Goal: Browse casually: Explore the website without a specific task or goal

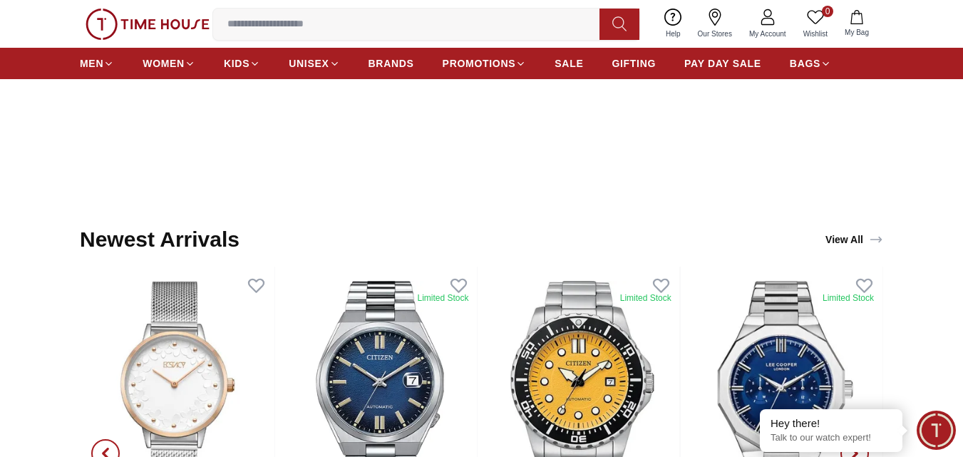
scroll to position [1497, 0]
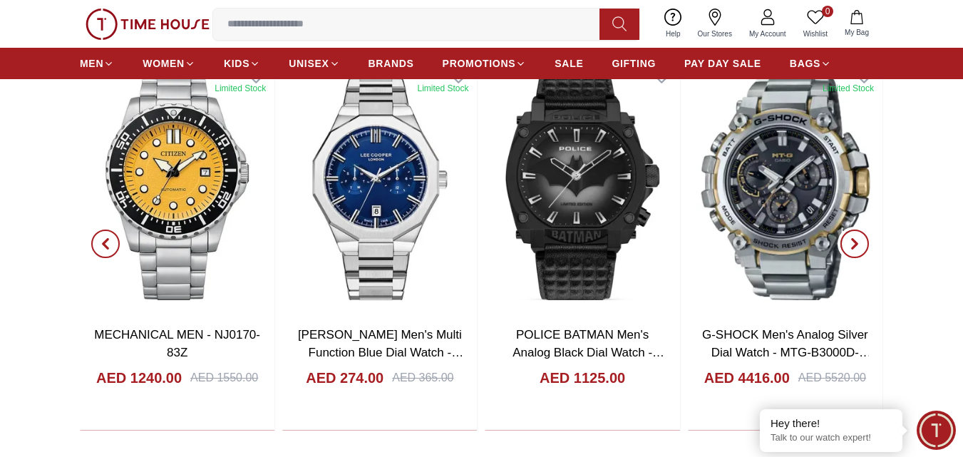
click at [850, 244] on icon "button" at bounding box center [854, 243] width 11 height 11
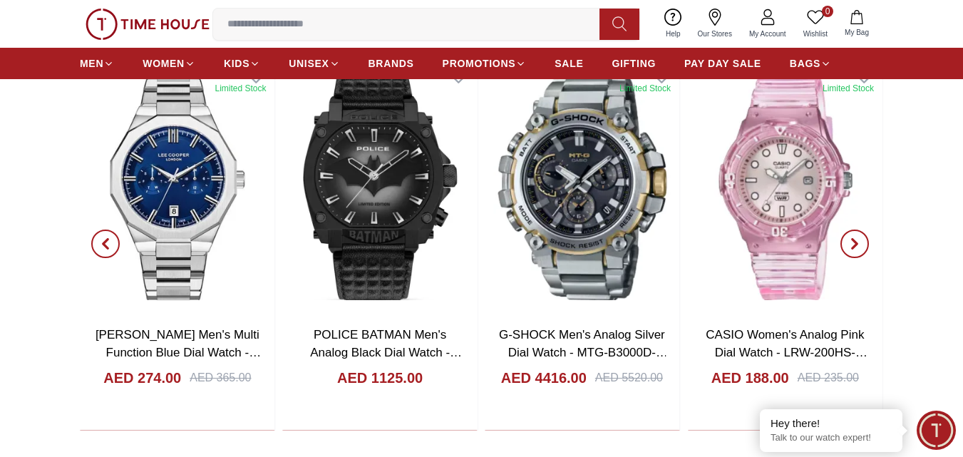
click at [850, 244] on icon "button" at bounding box center [854, 243] width 11 height 11
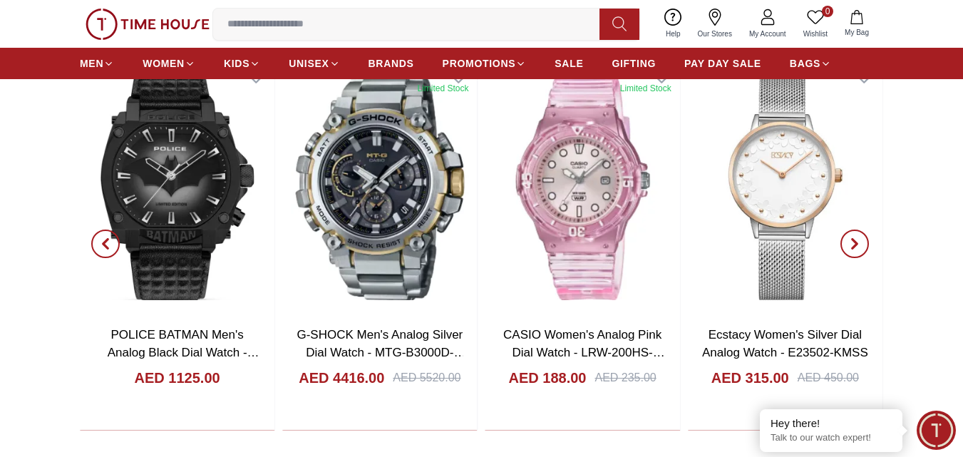
click at [850, 242] on icon "button" at bounding box center [854, 243] width 11 height 11
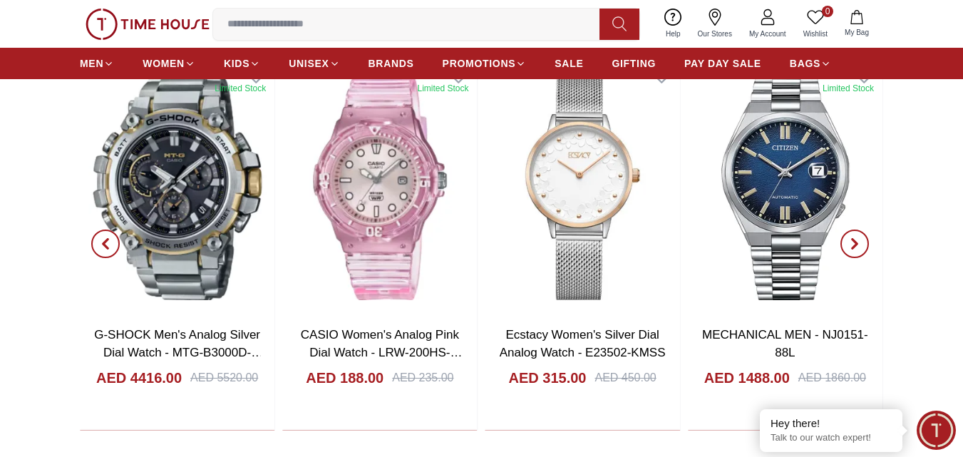
click at [850, 242] on icon "button" at bounding box center [854, 243] width 11 height 11
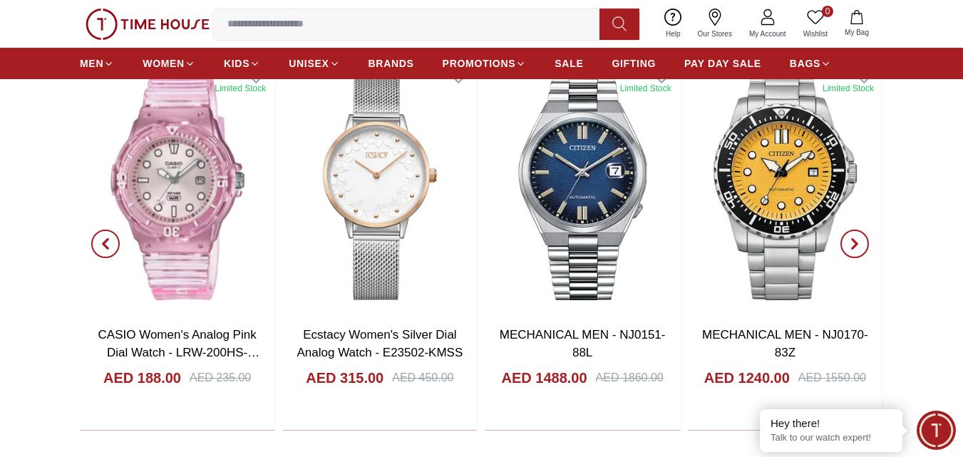
click at [850, 242] on icon "button" at bounding box center [854, 243] width 11 height 11
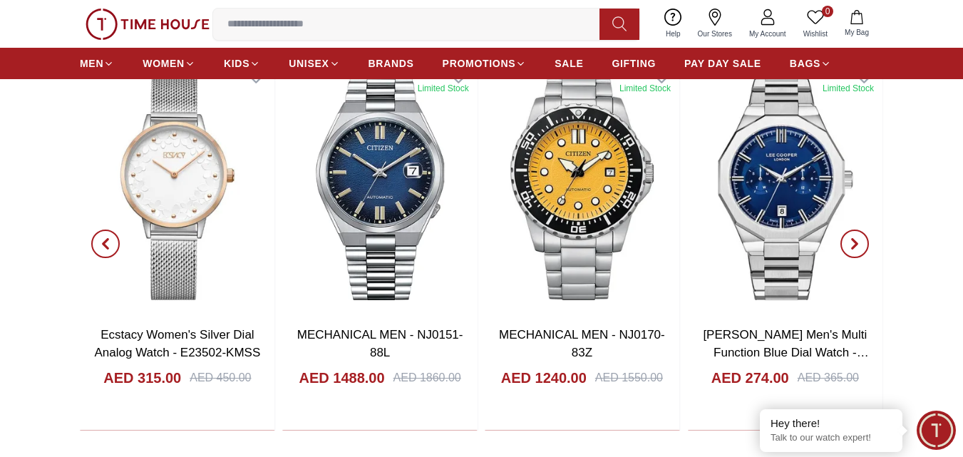
click at [850, 242] on icon "button" at bounding box center [854, 243] width 11 height 11
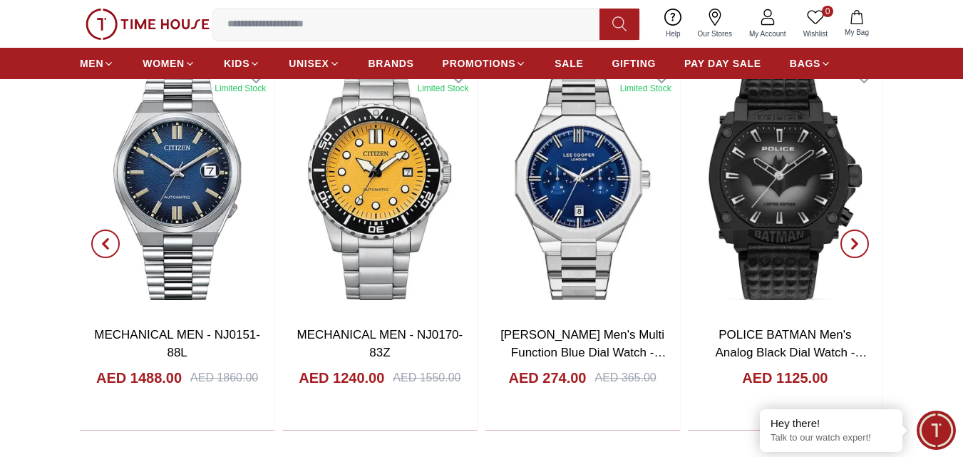
click at [850, 242] on icon "button" at bounding box center [854, 243] width 11 height 11
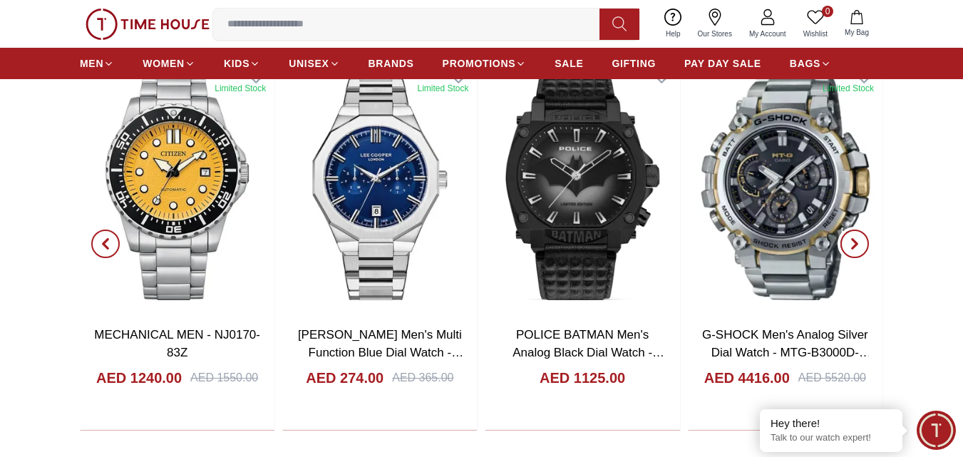
click at [850, 242] on icon "button" at bounding box center [854, 243] width 11 height 11
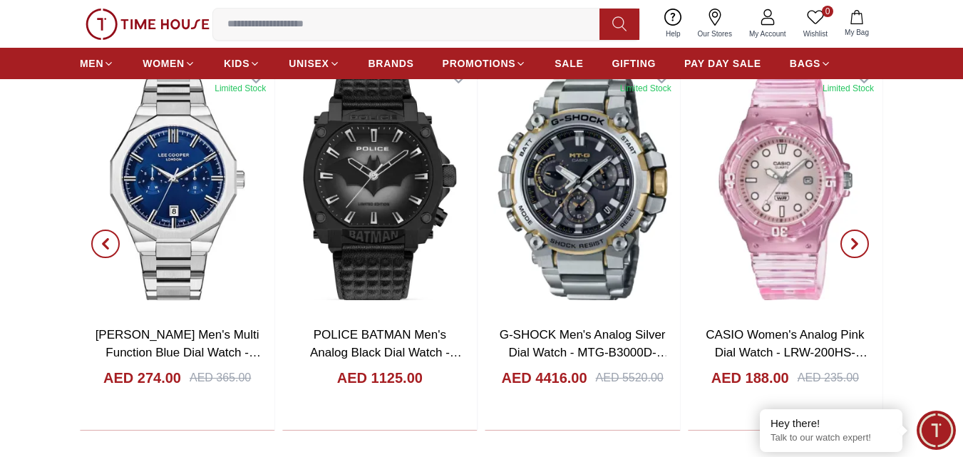
click at [850, 242] on icon "button" at bounding box center [854, 243] width 11 height 11
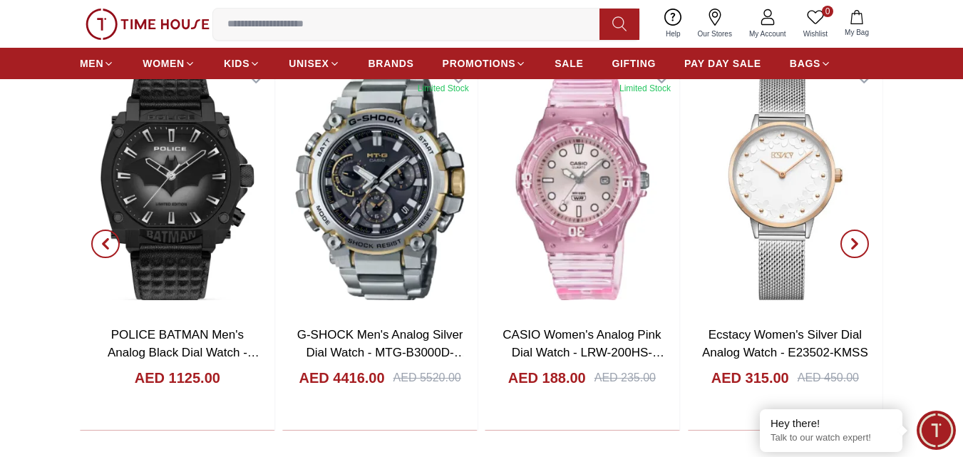
click at [850, 242] on icon "button" at bounding box center [854, 243] width 11 height 11
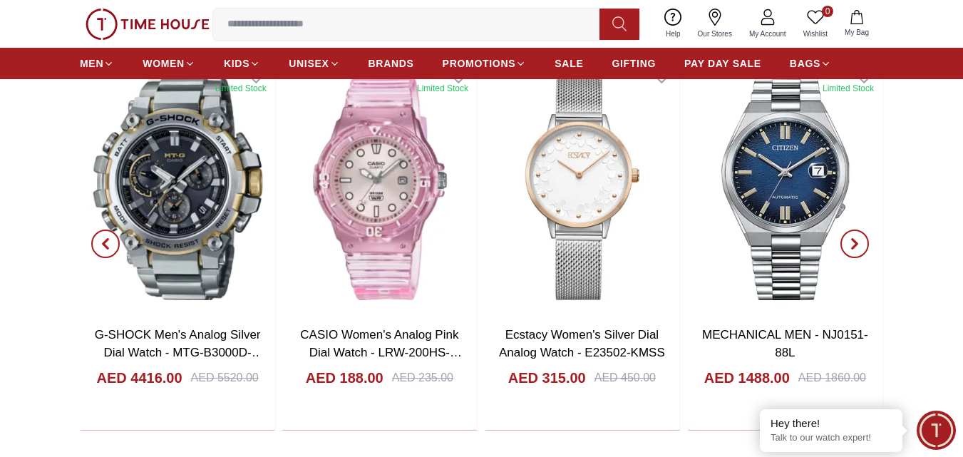
click at [850, 242] on icon "button" at bounding box center [854, 243] width 11 height 11
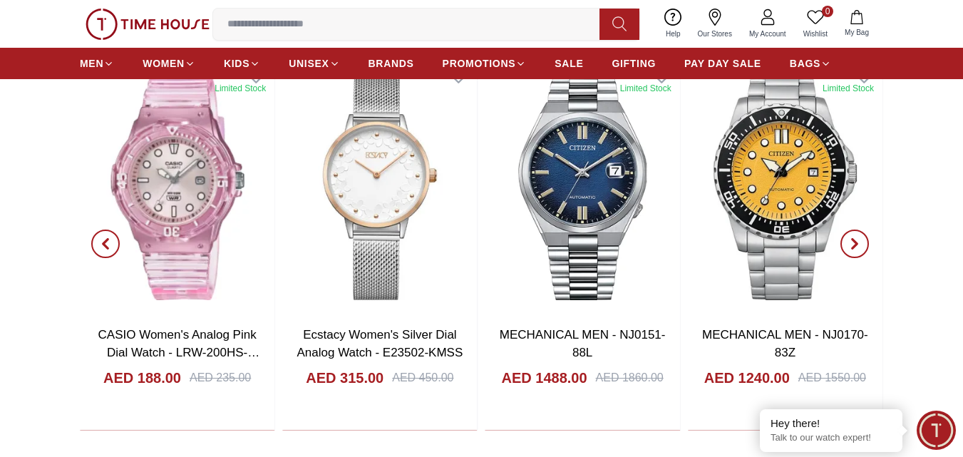
click at [851, 242] on icon "button" at bounding box center [854, 243] width 11 height 11
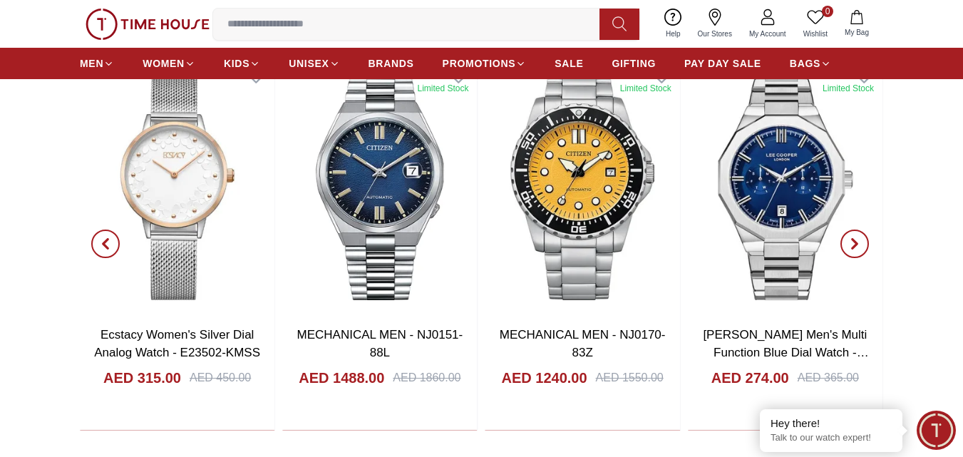
click at [851, 242] on icon "button" at bounding box center [854, 243] width 11 height 11
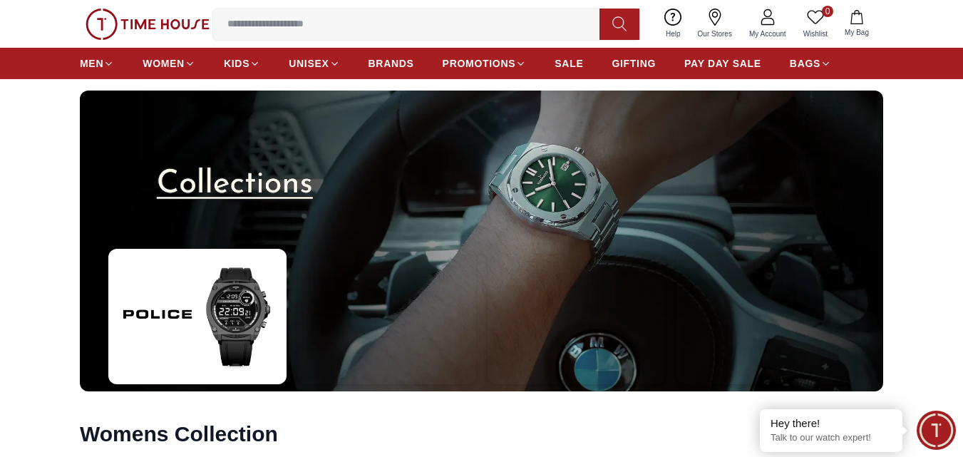
scroll to position [3868, 0]
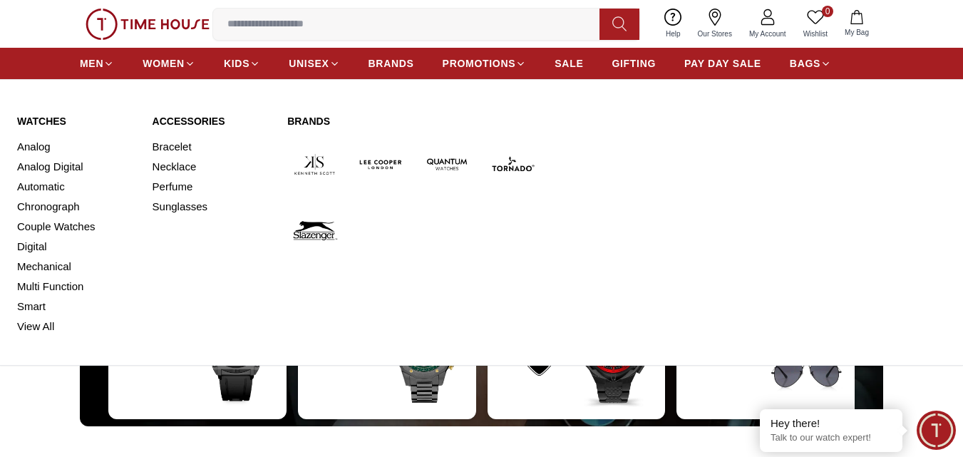
click at [443, 159] on img at bounding box center [447, 164] width 55 height 55
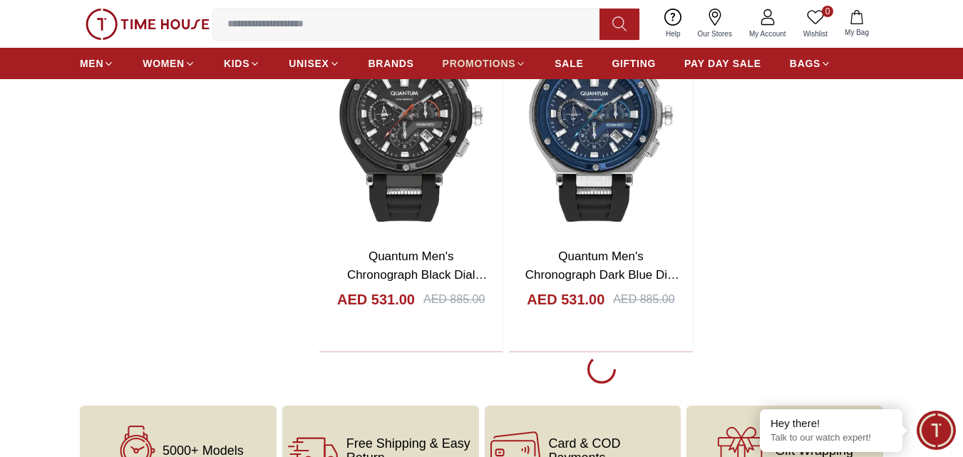
scroll to position [2923, 0]
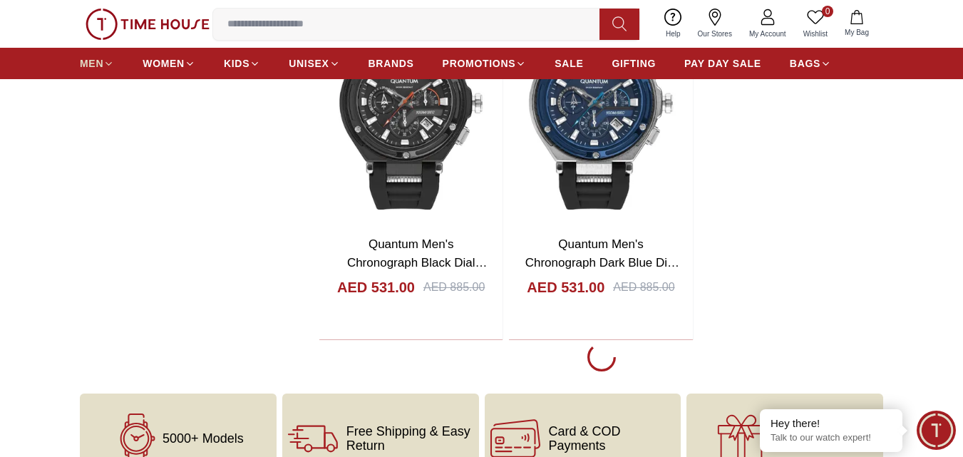
click at [98, 56] on span "MEN" at bounding box center [92, 63] width 24 height 14
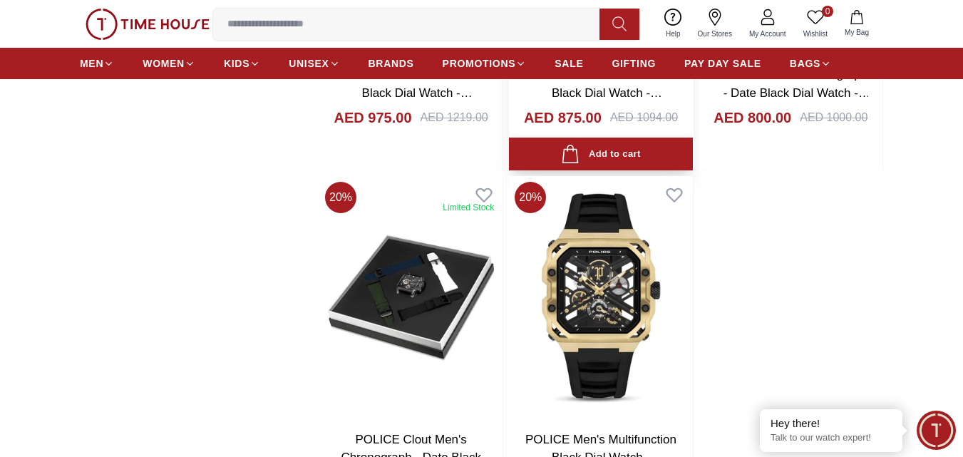
scroll to position [2709, 0]
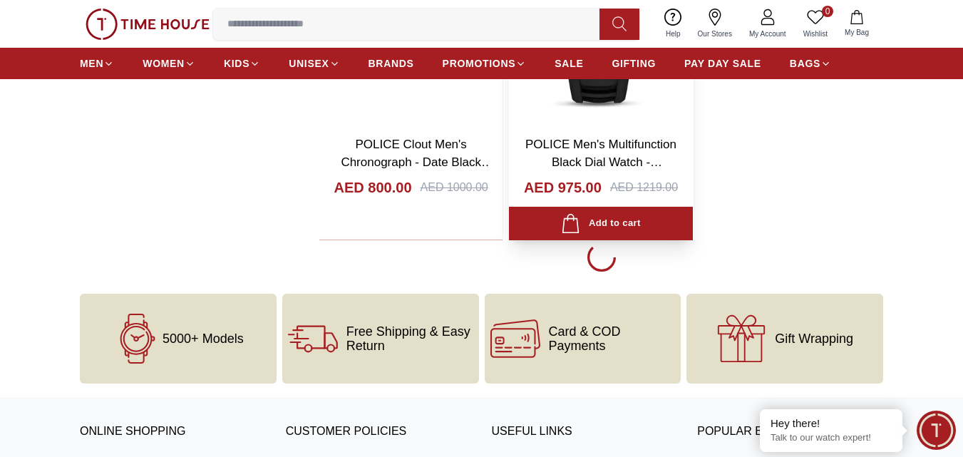
scroll to position [2566, 0]
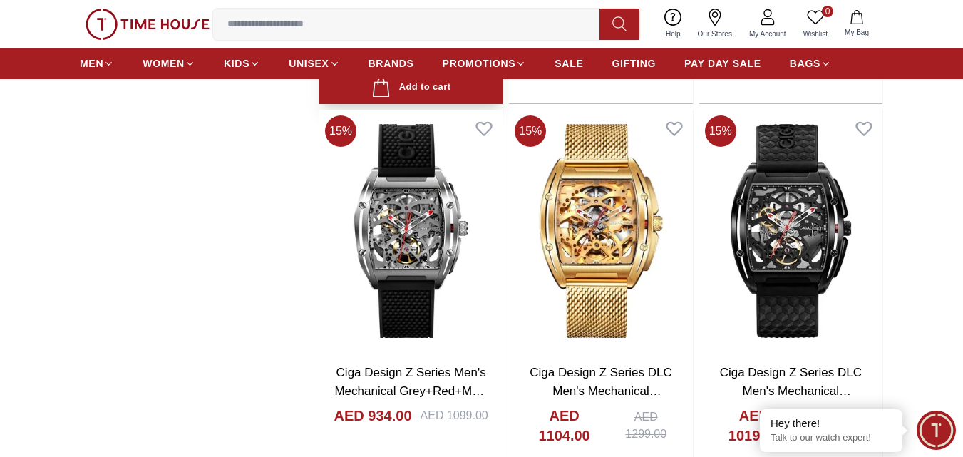
scroll to position [6201, 0]
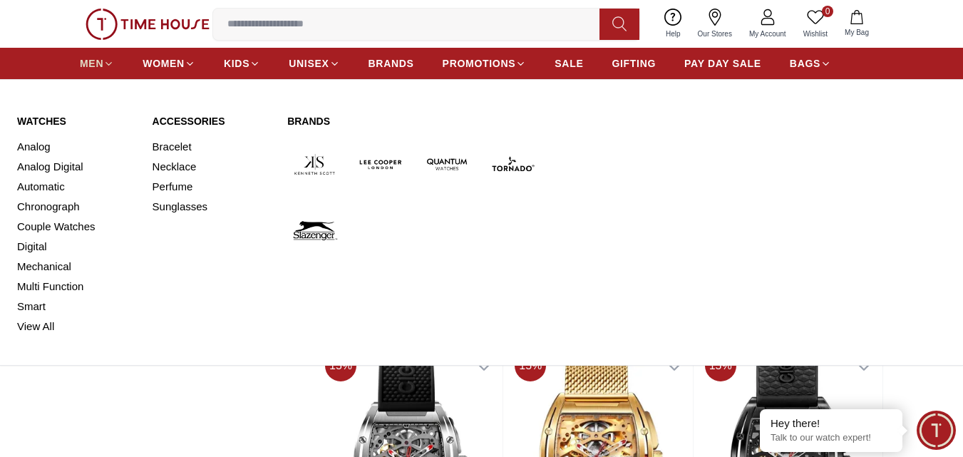
click at [102, 67] on span "MEN" at bounding box center [92, 63] width 24 height 14
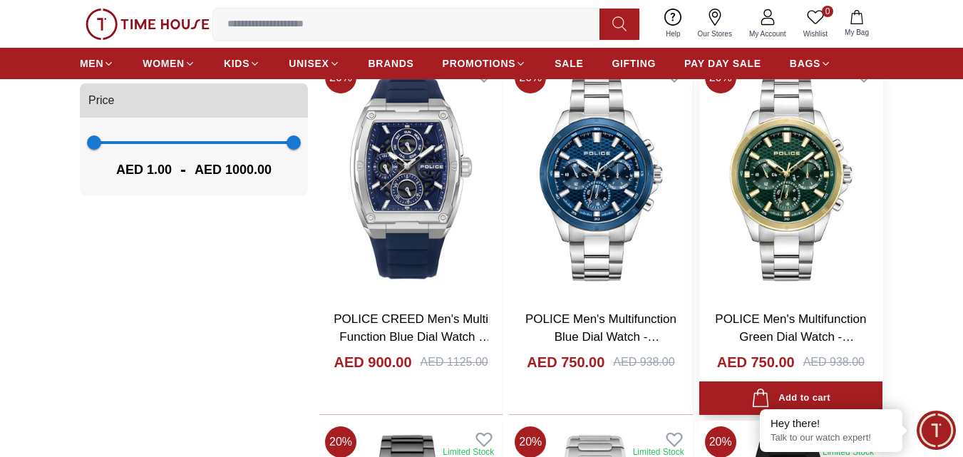
scroll to position [1283, 0]
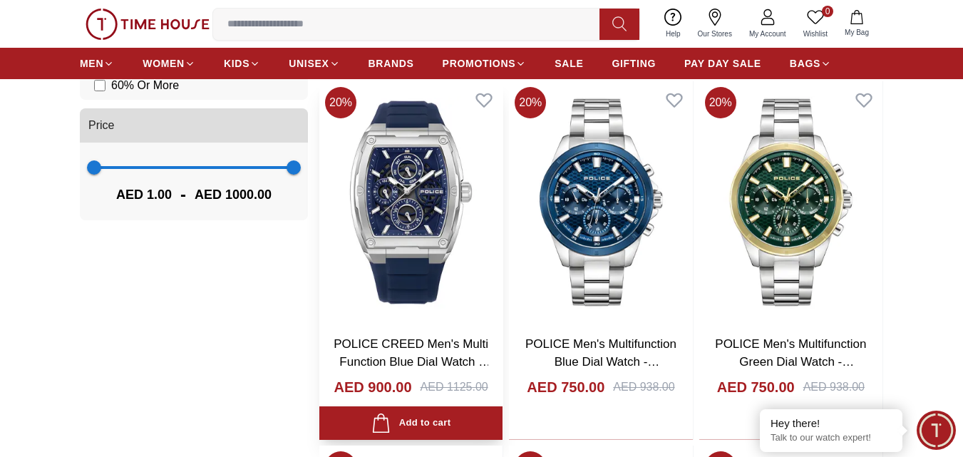
click at [405, 188] on img at bounding box center [410, 202] width 183 height 242
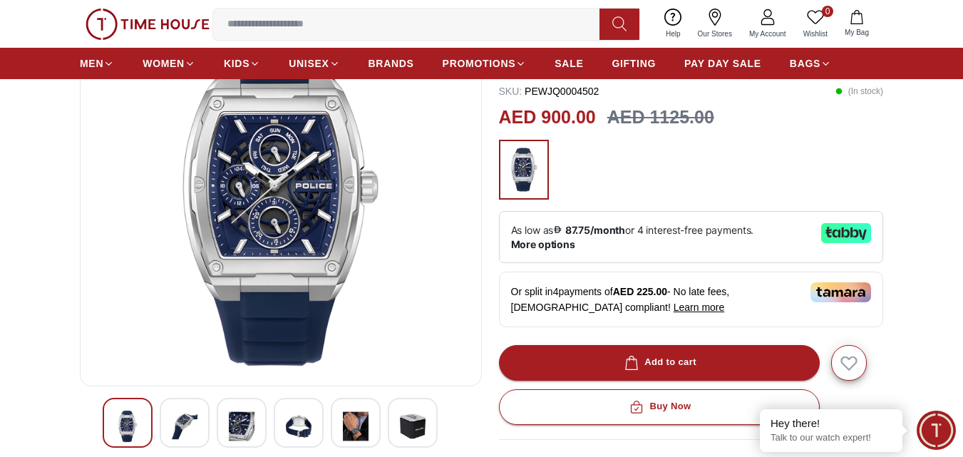
scroll to position [143, 0]
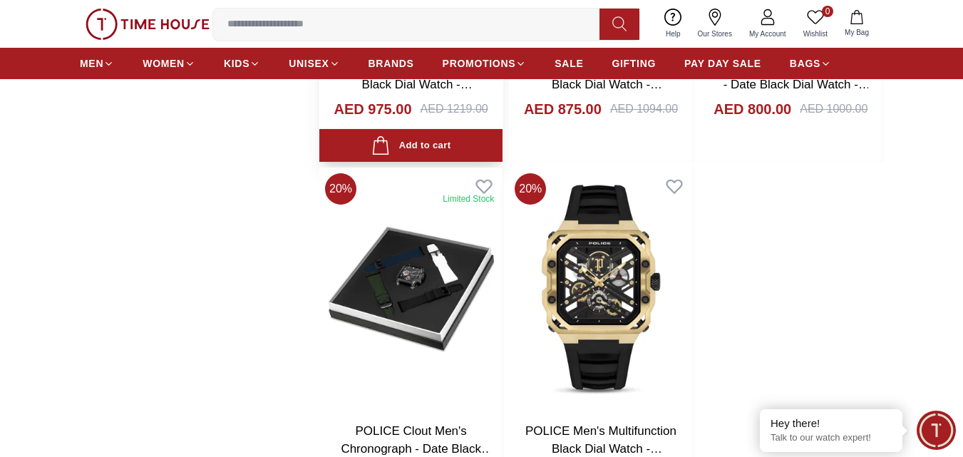
scroll to position [2406, 0]
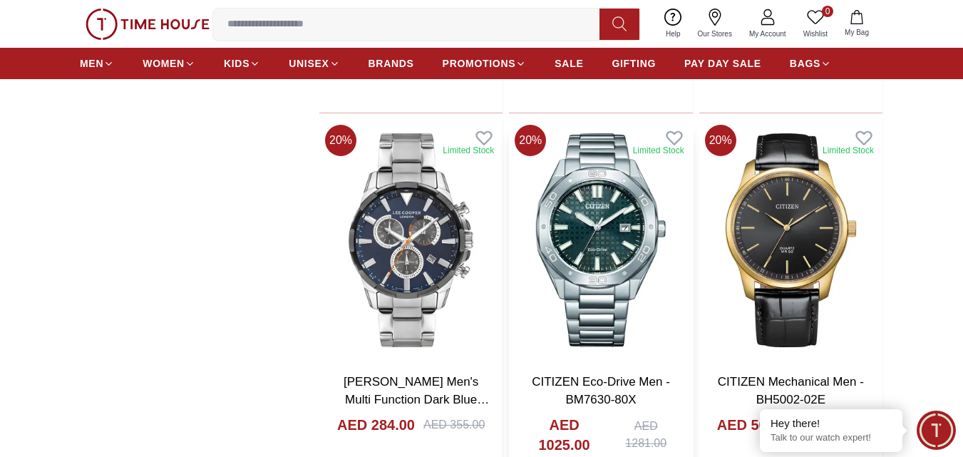
scroll to position [4973, 0]
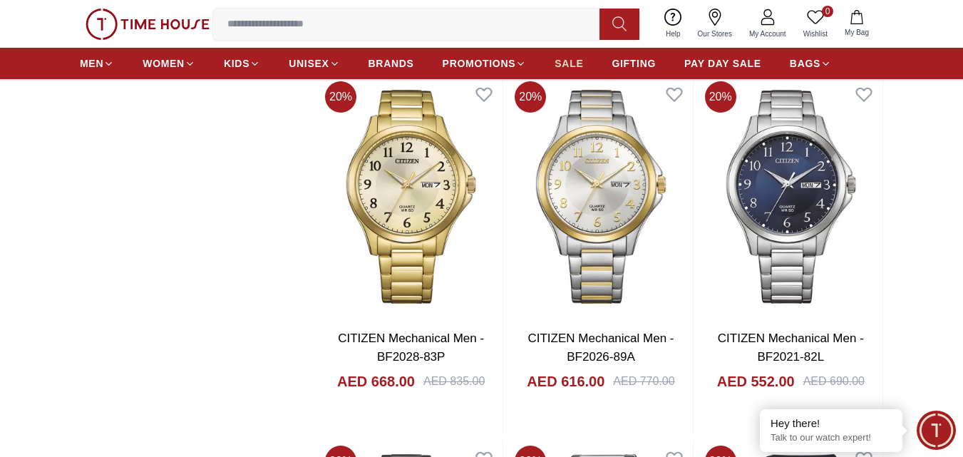
click at [565, 58] on span "SALE" at bounding box center [569, 63] width 29 height 14
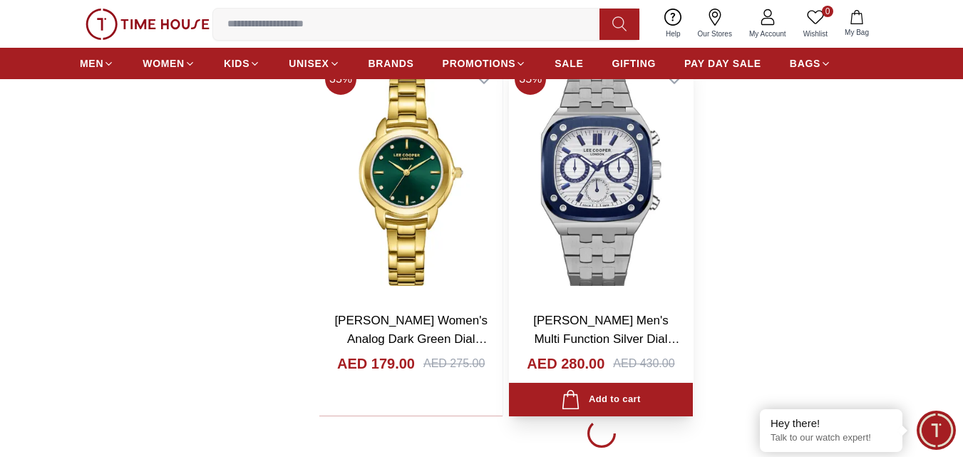
scroll to position [2923, 0]
